Goal: Transaction & Acquisition: Obtain resource

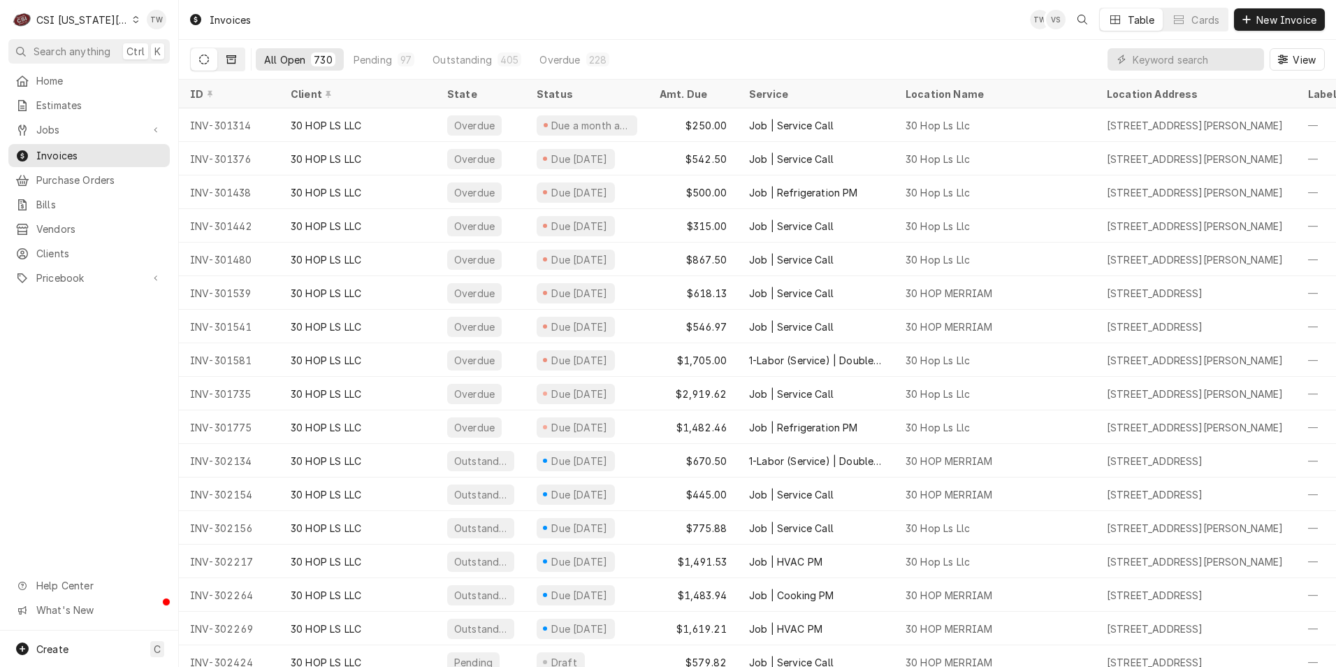
click at [229, 57] on icon "Dynamic Content Wrapper" at bounding box center [231, 59] width 10 height 8
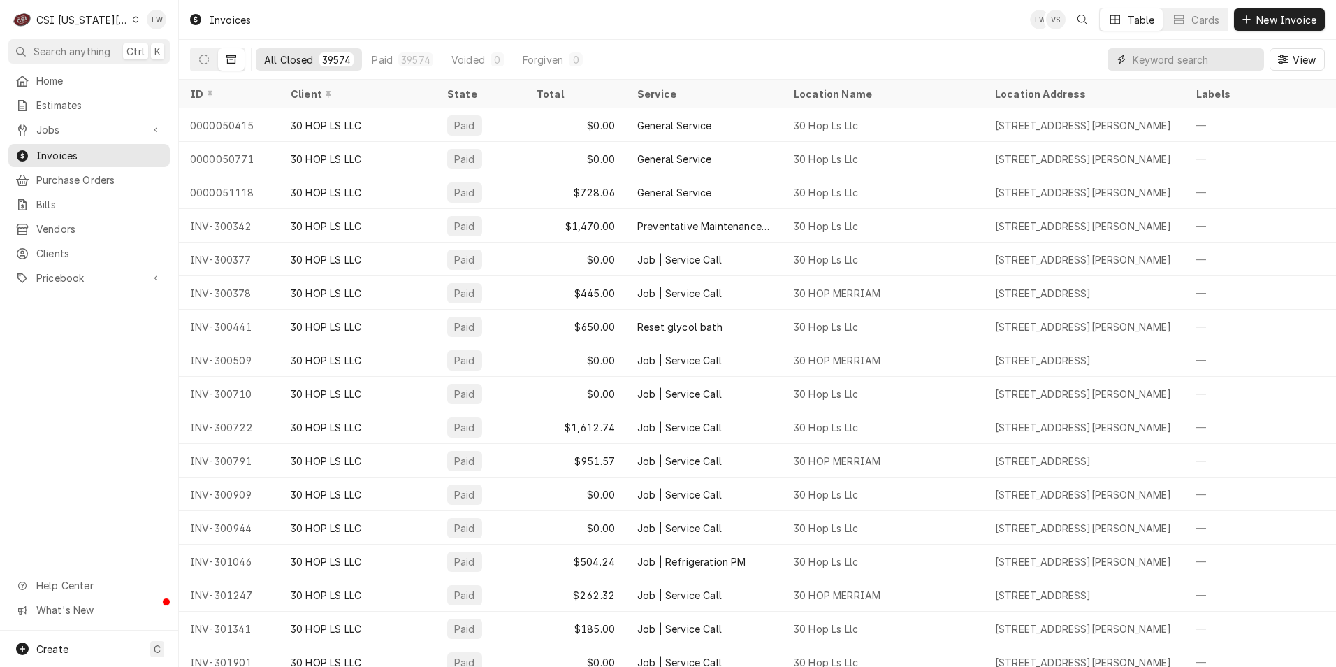
click at [1166, 59] on input "Dynamic Content Wrapper" at bounding box center [1195, 59] width 124 height 22
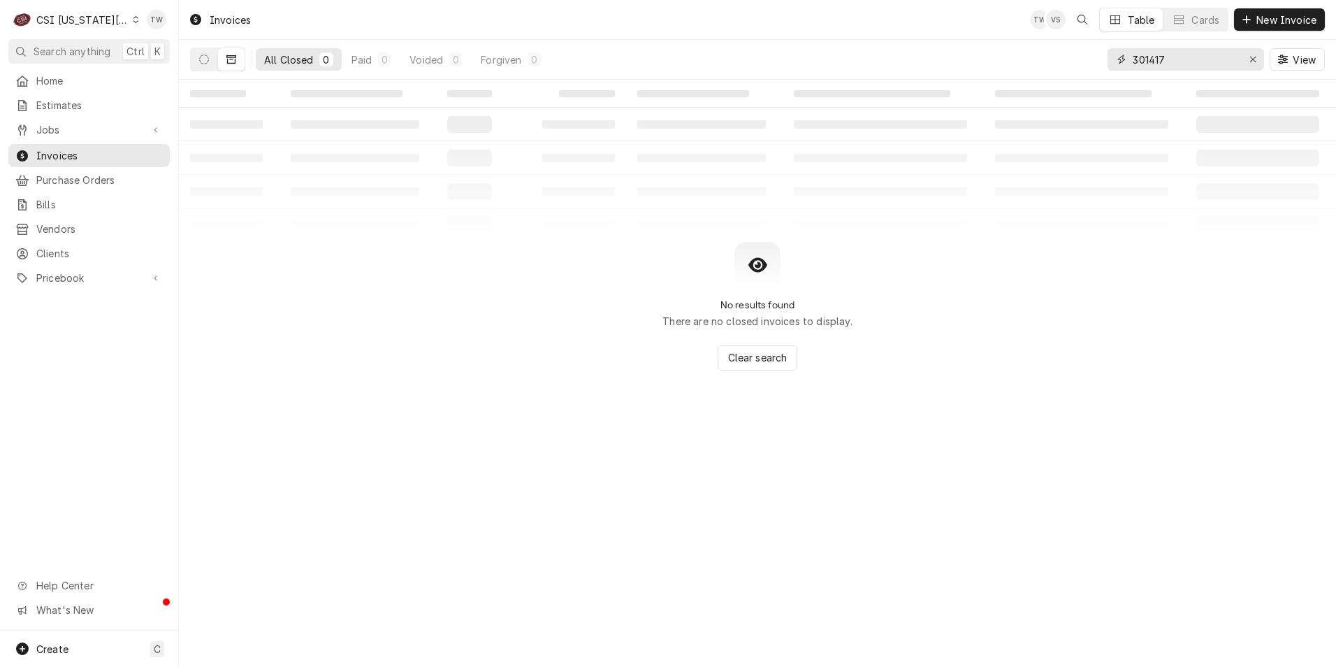
type input "301417"
click at [270, 51] on button "All Closed 0" at bounding box center [299, 59] width 86 height 22
click at [236, 65] on button "Dynamic Content Wrapper" at bounding box center [231, 59] width 27 height 22
click at [210, 58] on button "Dynamic Content Wrapper" at bounding box center [204, 59] width 27 height 22
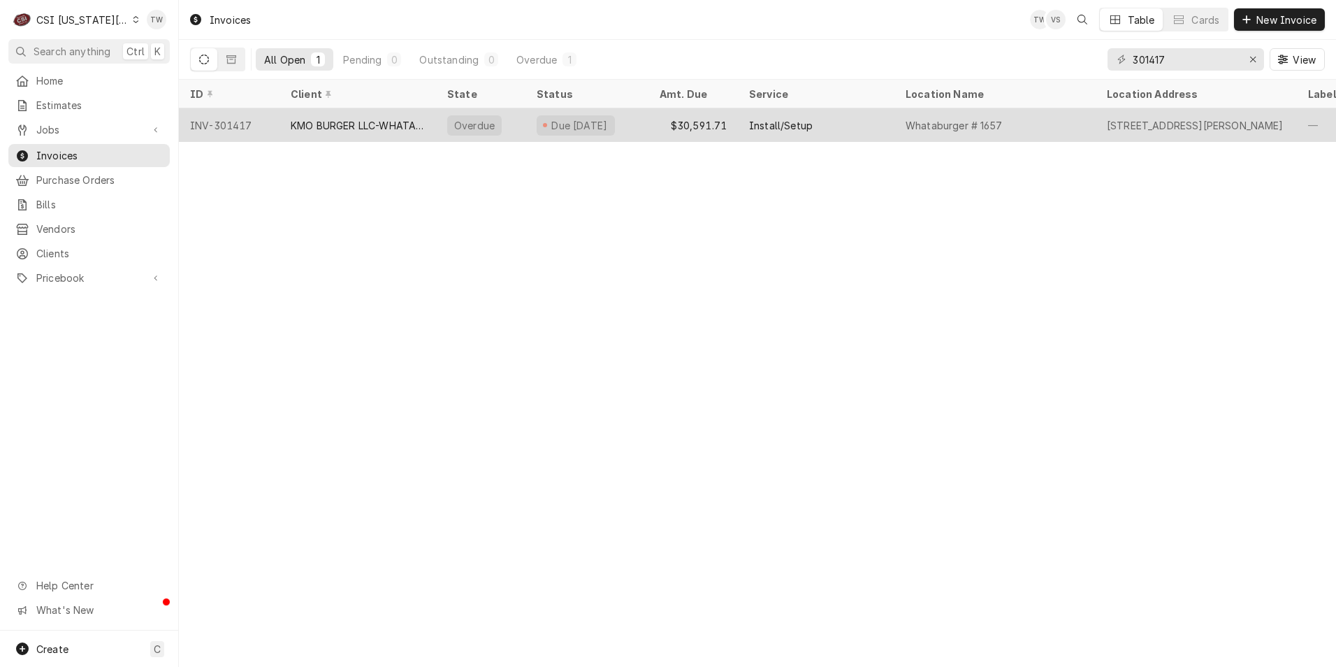
click at [418, 128] on div "KMO BURGER LLC-WHATABURGER" at bounding box center [358, 125] width 134 height 15
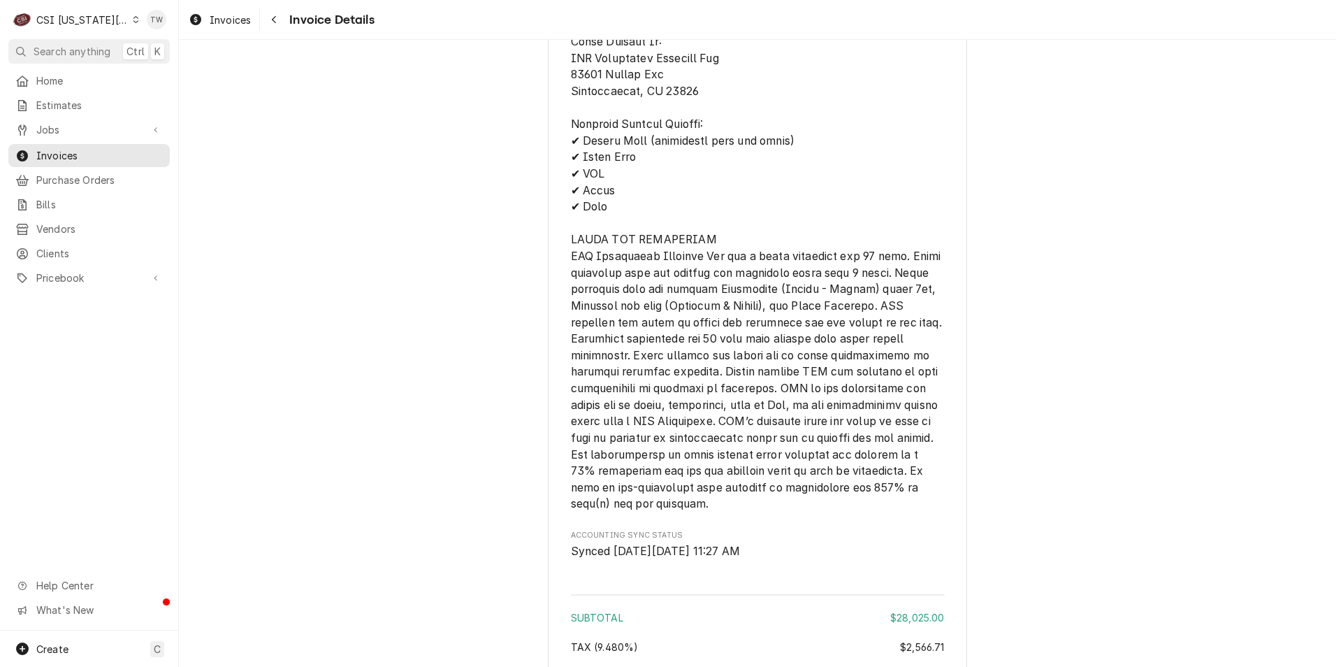
scroll to position [2928, 0]
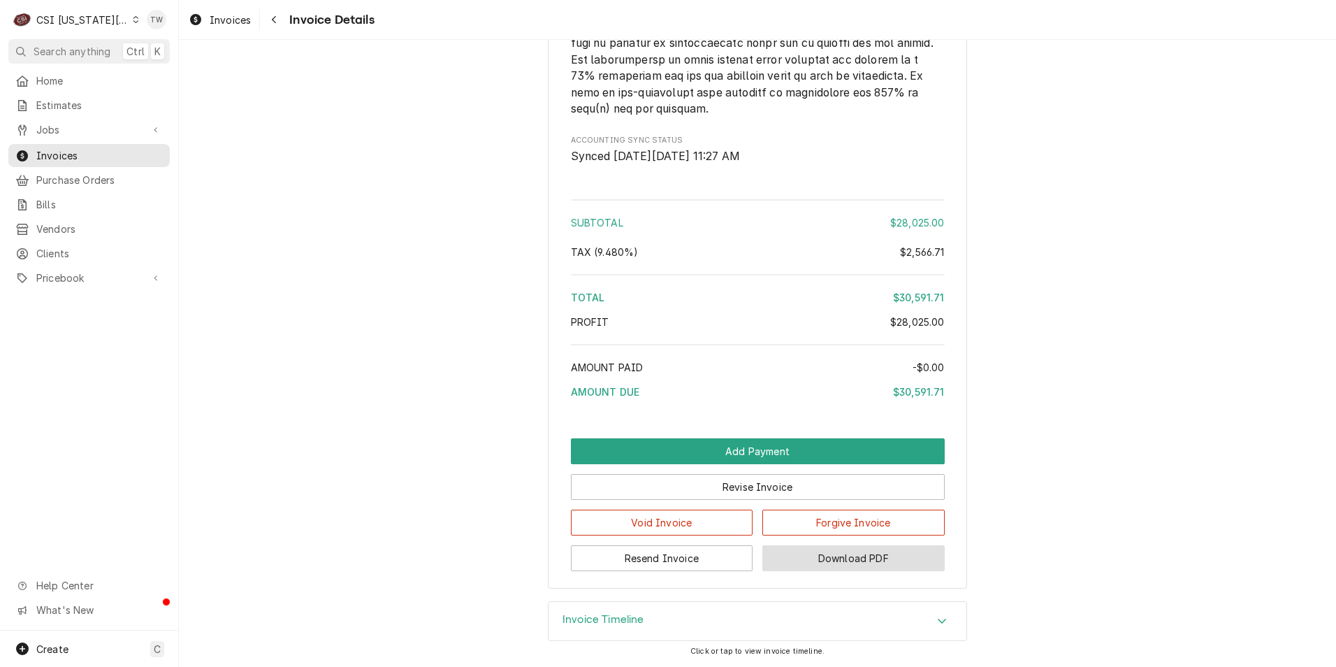
click at [872, 557] on button "Download PDF" at bounding box center [853, 558] width 182 height 26
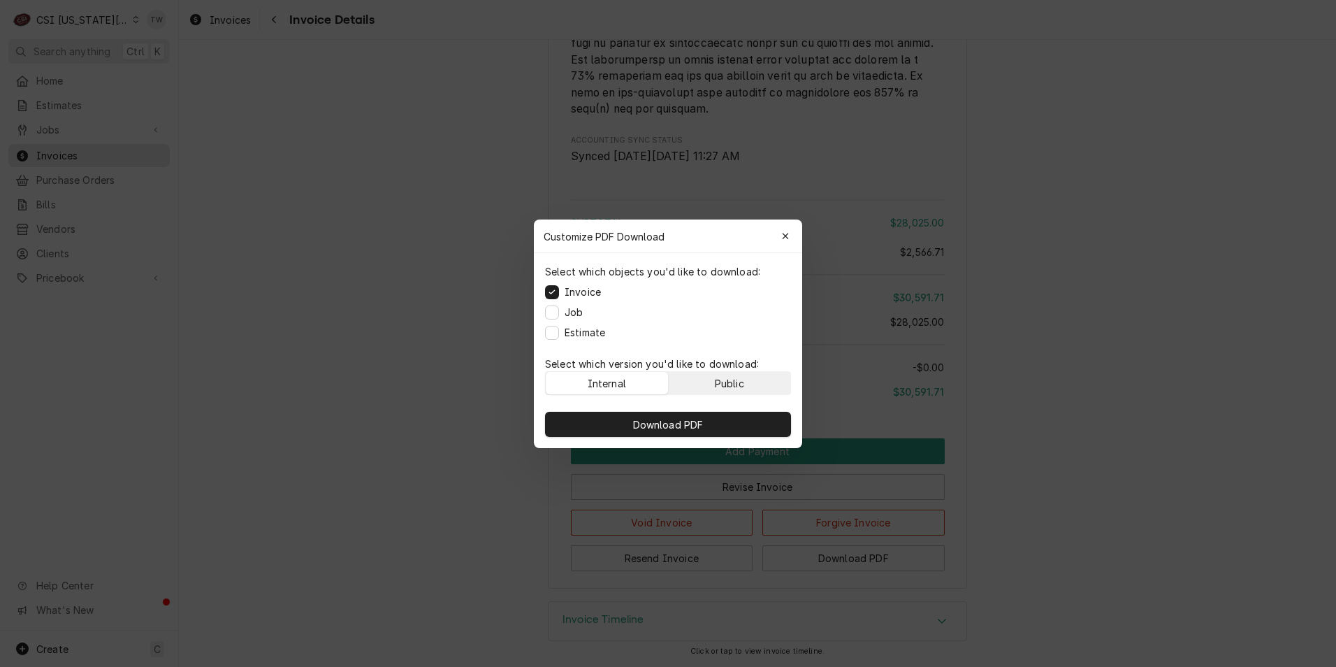
click at [704, 382] on button "Public" at bounding box center [730, 383] width 122 height 22
click at [684, 426] on span "Download PDF" at bounding box center [668, 424] width 76 height 15
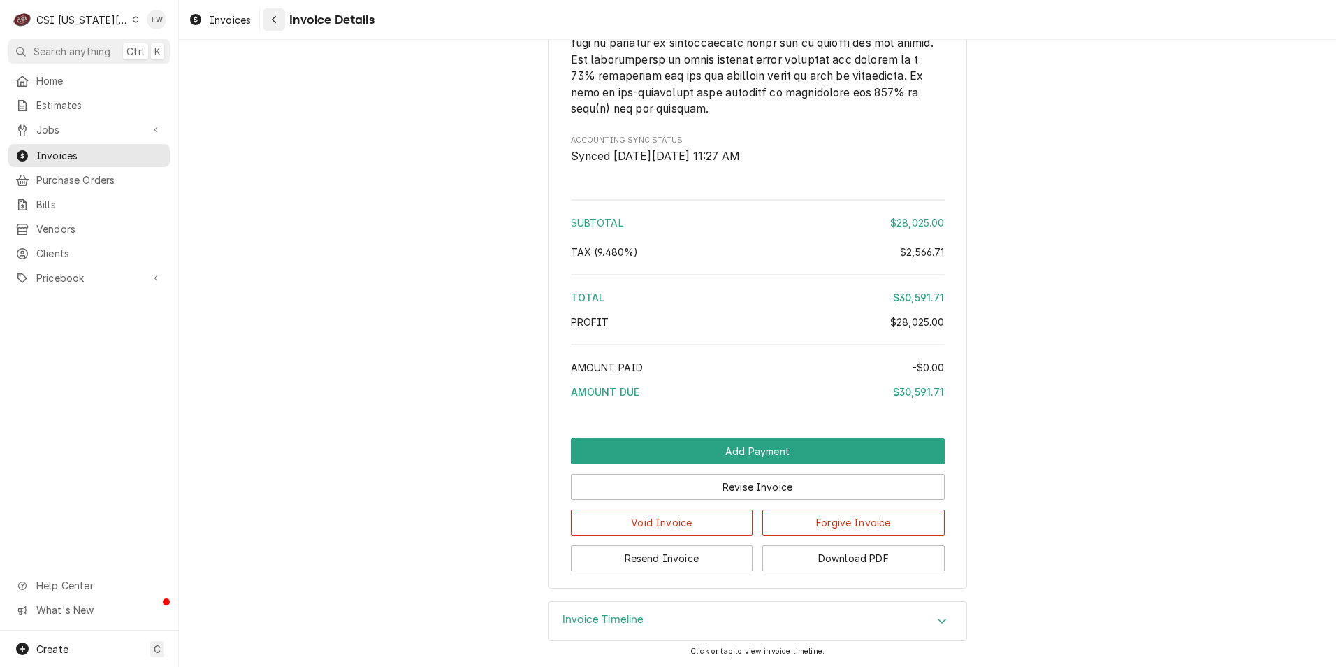
click at [275, 22] on icon "Navigate back" at bounding box center [274, 20] width 4 height 8
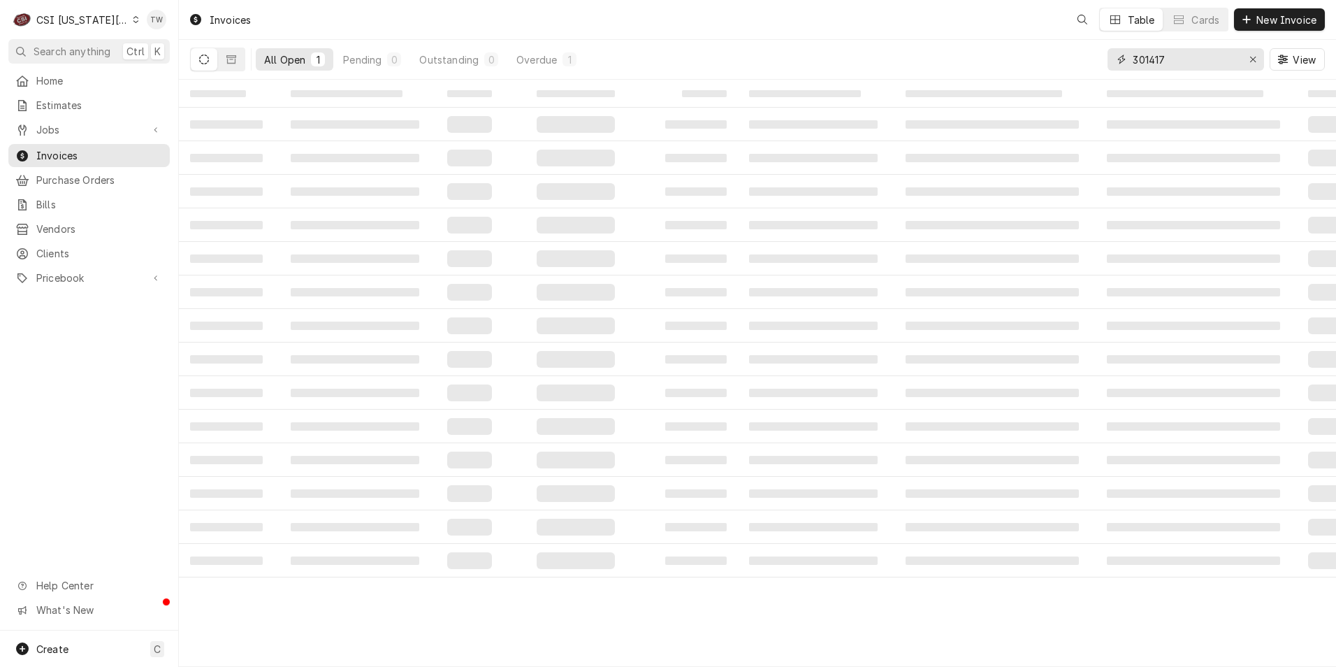
click at [1179, 64] on input "301417" at bounding box center [1185, 59] width 105 height 22
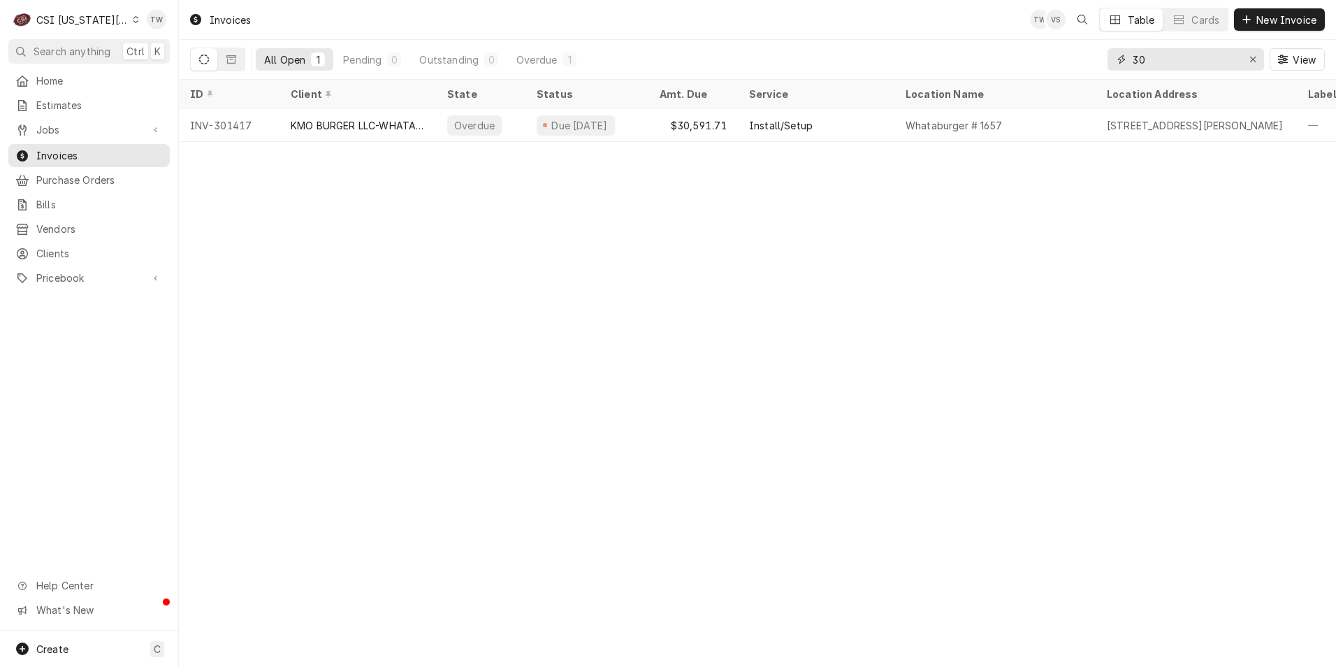
type input "3"
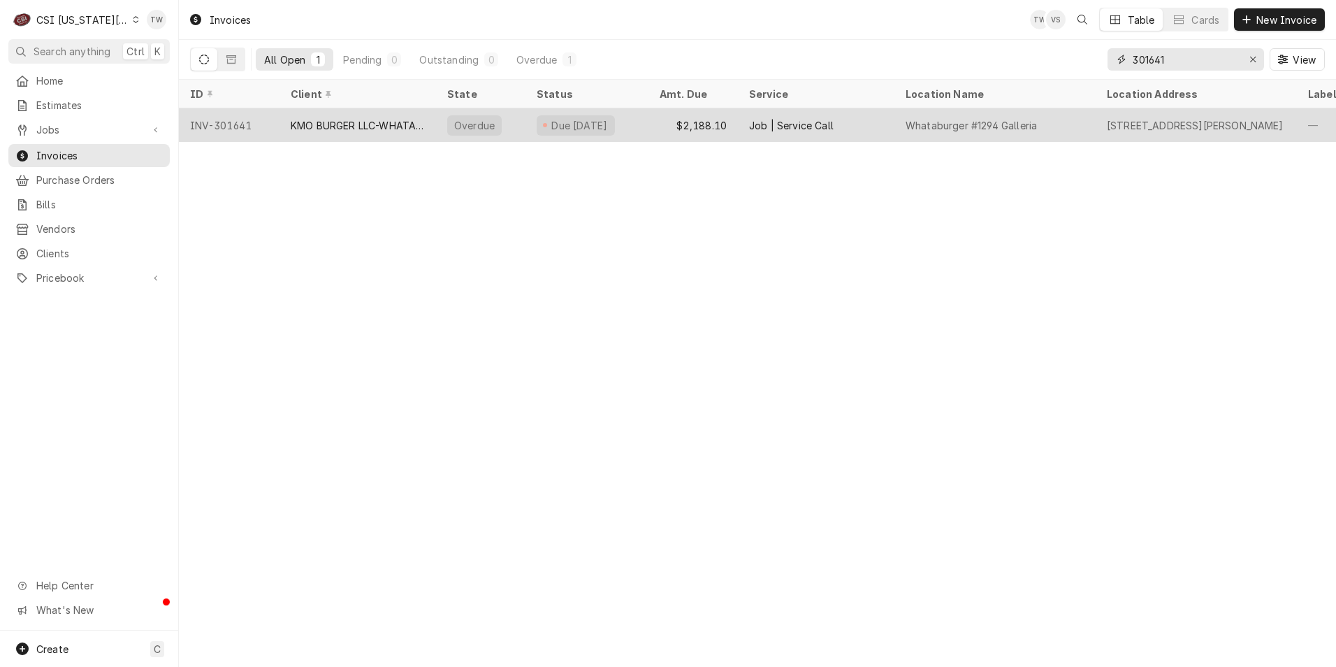
type input "301641"
click at [369, 120] on div "KMO BURGER LLC-WHATABURGER" at bounding box center [358, 125] width 134 height 15
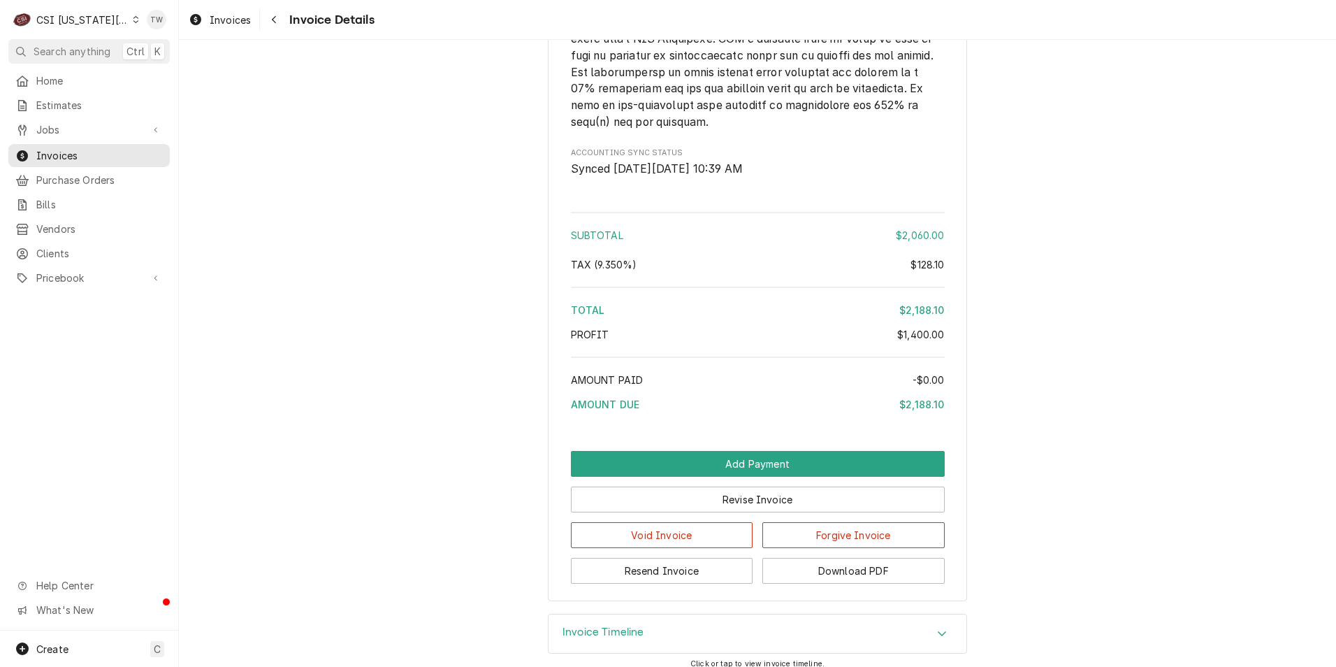
scroll to position [2997, 0]
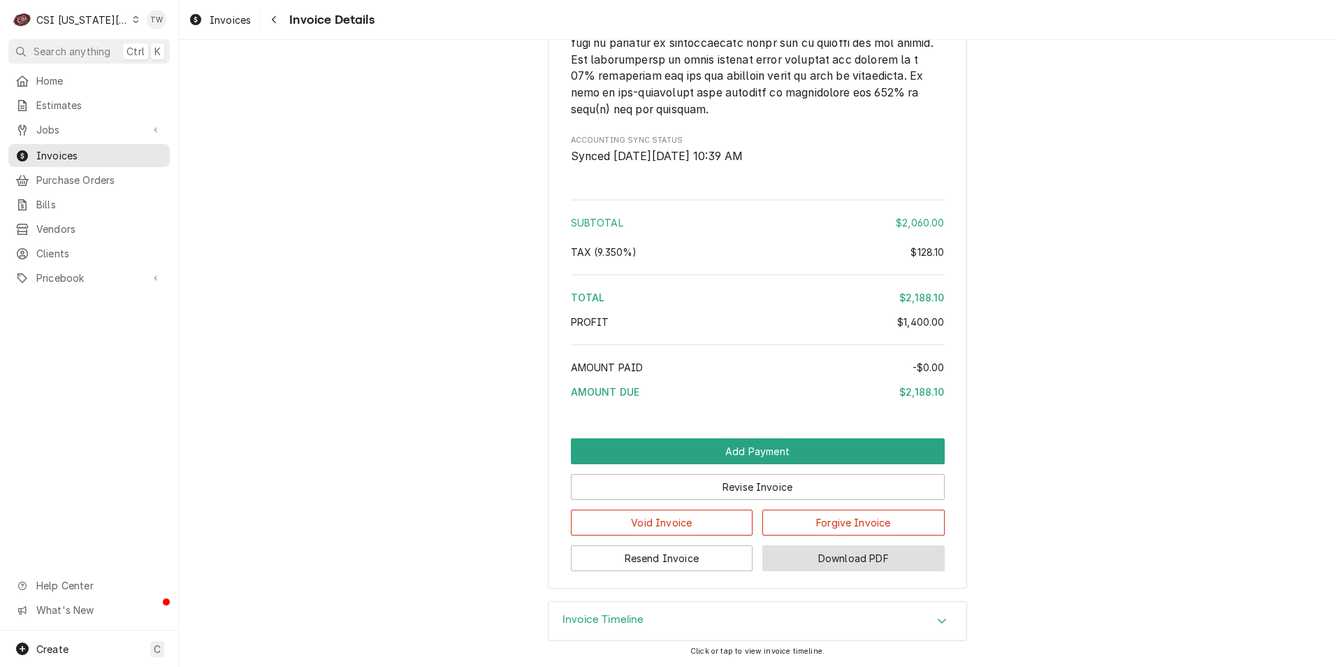
click at [881, 564] on button "Download PDF" at bounding box center [853, 558] width 182 height 26
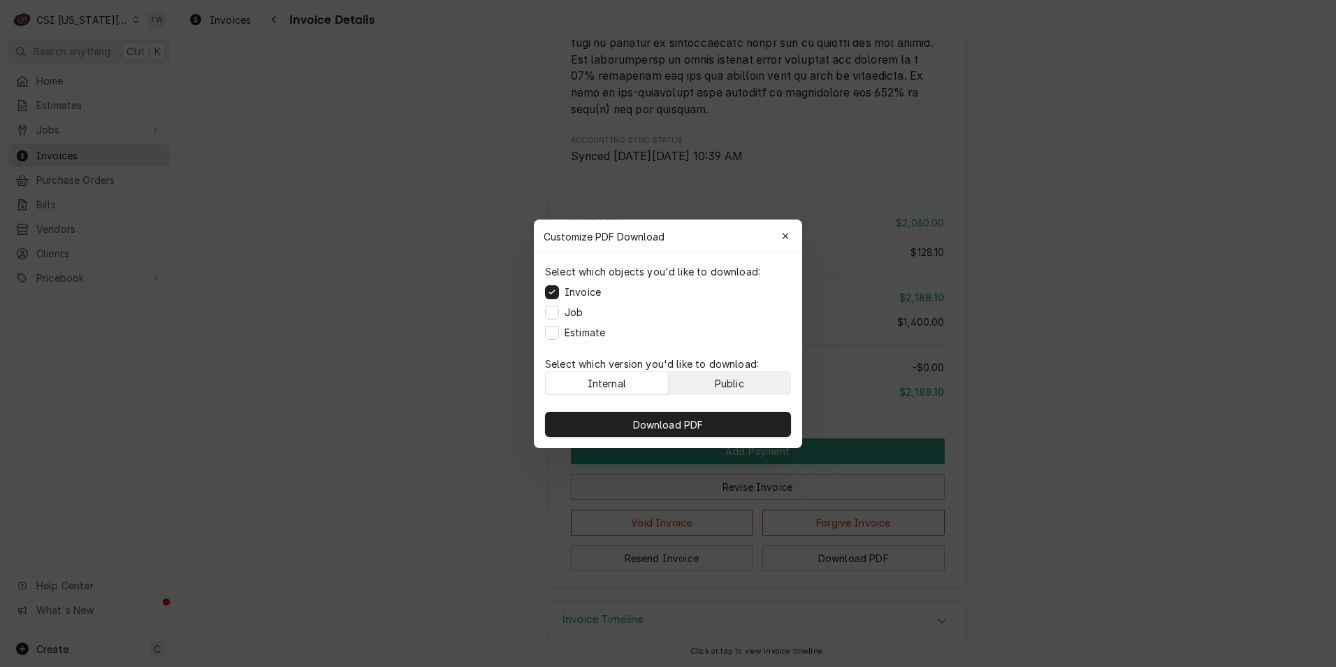
click at [733, 391] on button "Public" at bounding box center [730, 383] width 122 height 22
click at [687, 420] on span "Download PDF" at bounding box center [668, 424] width 76 height 15
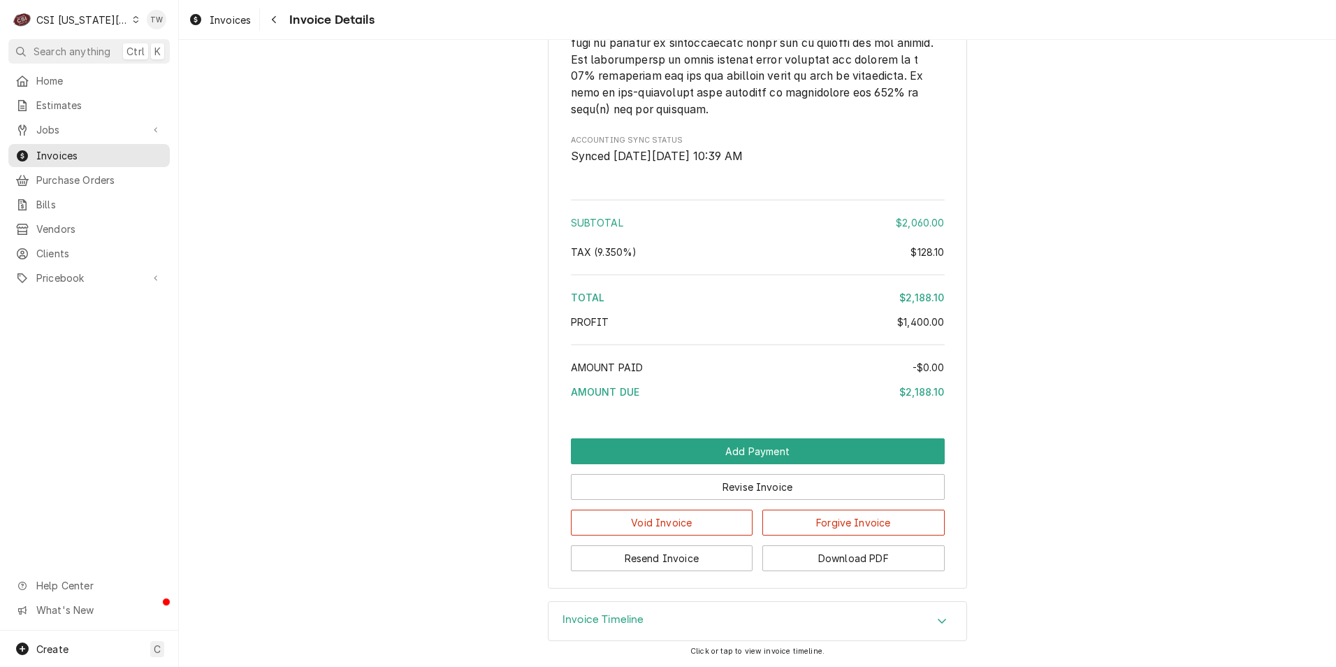
drag, startPoint x: 282, startPoint y: 22, endPoint x: 369, endPoint y: 41, distance: 88.8
click at [282, 22] on button "Navigate back" at bounding box center [274, 19] width 22 height 22
